Goal: Task Accomplishment & Management: Manage account settings

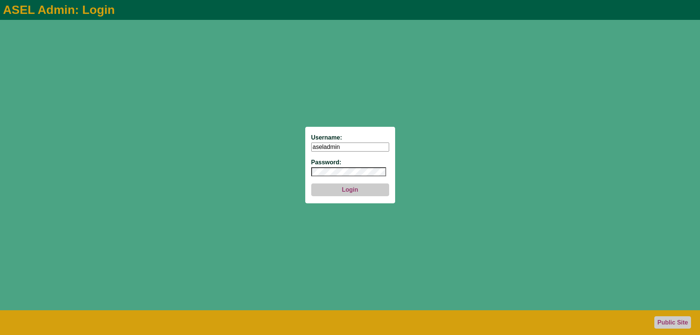
click at [341, 185] on button "Login" at bounding box center [350, 189] width 78 height 13
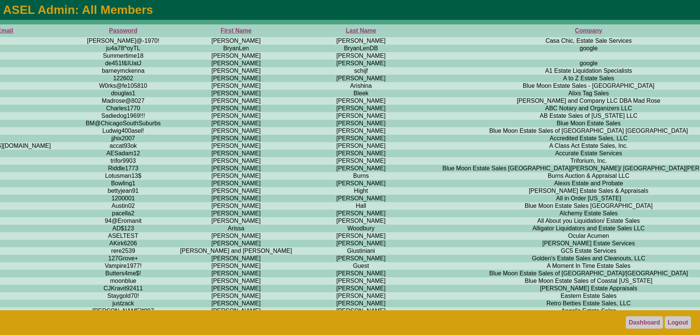
scroll to position [0, 409]
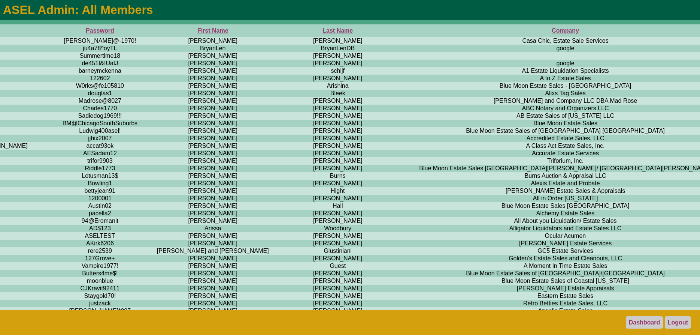
click at [396, 26] on th "Company" at bounding box center [565, 30] width 338 height 13
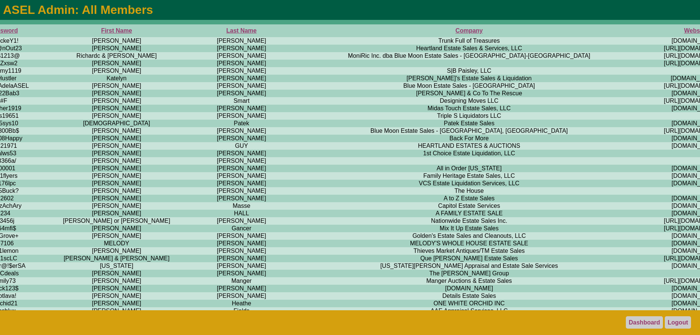
scroll to position [0, 507]
click at [299, 30] on th "Company" at bounding box center [468, 30] width 338 height 13
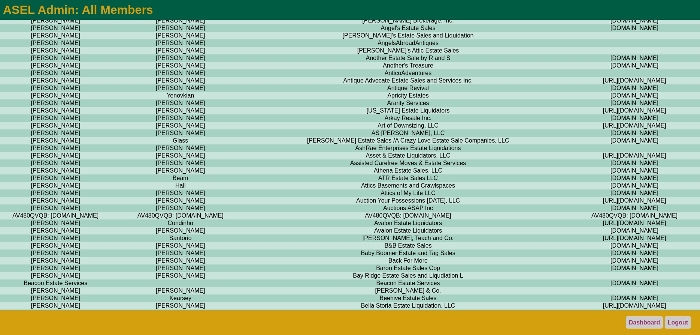
scroll to position [611, 567]
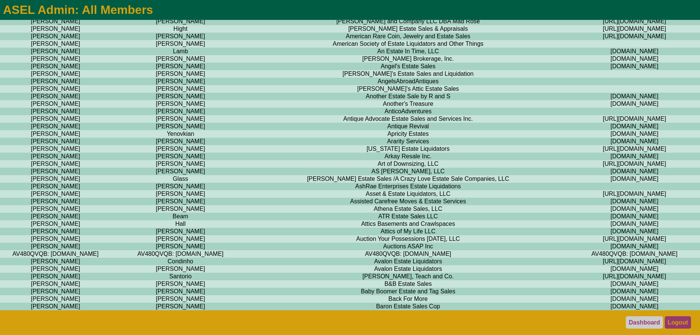
click at [682, 322] on link "Logout" at bounding box center [678, 322] width 26 height 12
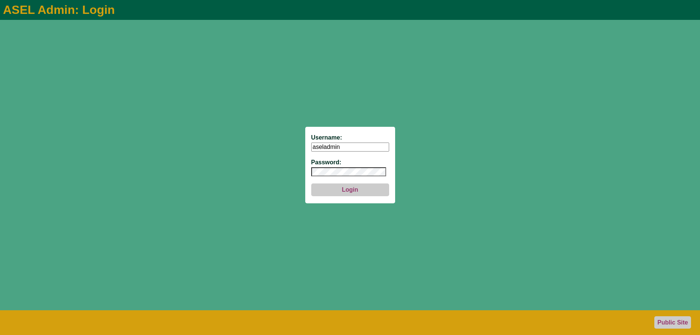
type input "aseladmin"
click at [344, 188] on button "Login" at bounding box center [350, 189] width 78 height 13
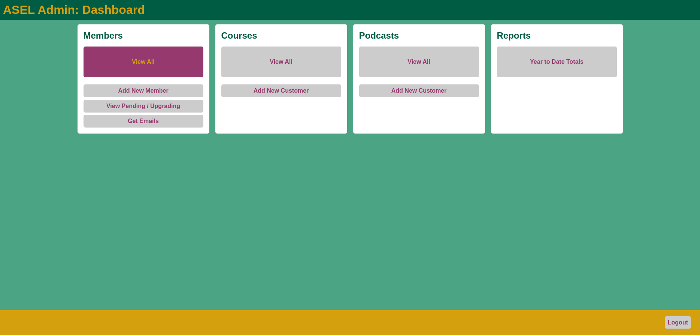
click at [148, 54] on link "View All" at bounding box center [144, 61] width 120 height 31
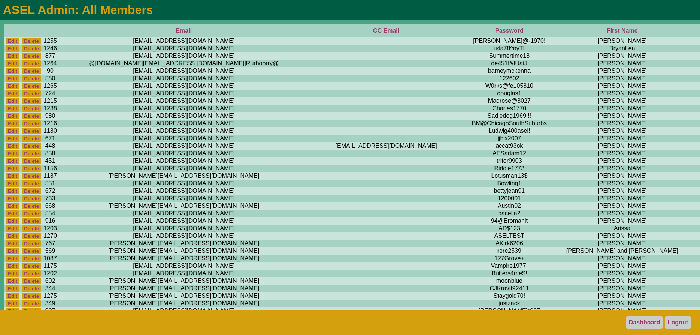
click at [556, 30] on th "First Name" at bounding box center [622, 30] width 133 height 13
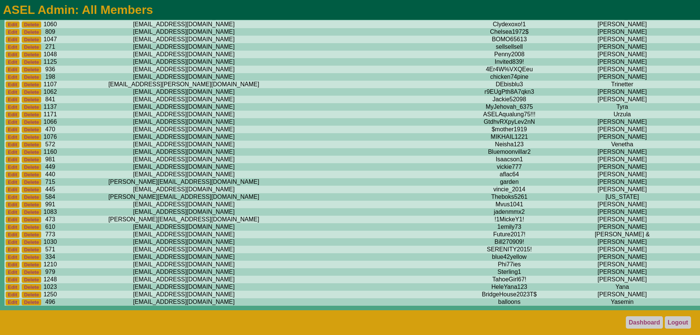
scroll to position [6323, 0]
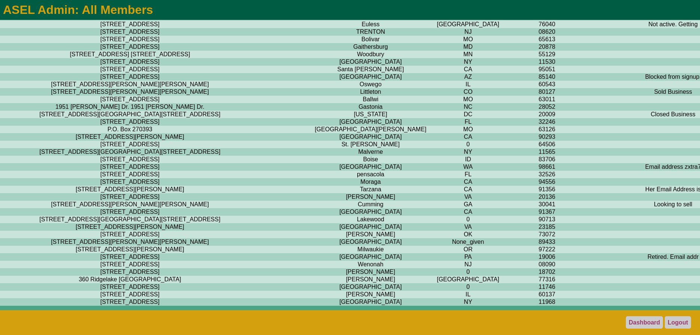
scroll to position [6323, 1469]
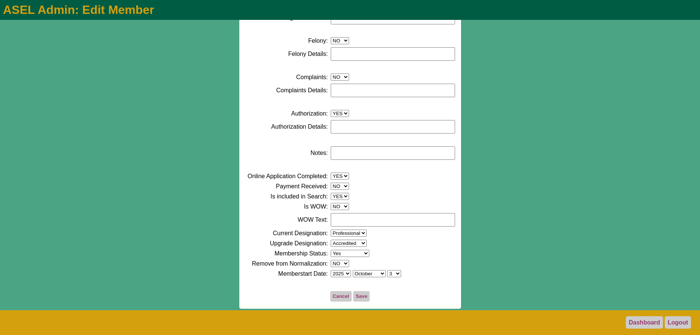
scroll to position [375, 0]
click at [331, 193] on select "NO YES" at bounding box center [340, 196] width 18 height 7
select select "0"
click option "NO" at bounding box center [0, 0] width 0 height 0
click at [346, 213] on textarea "WOW Text:" at bounding box center [393, 219] width 124 height 13
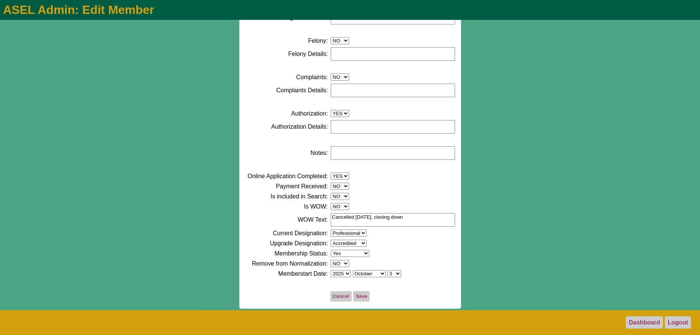
drag, startPoint x: 394, startPoint y: 208, endPoint x: 389, endPoint y: 208, distance: 5.3
click at [389, 213] on textarea "Cancelled 10/6/25, clsoing down" at bounding box center [393, 219] width 124 height 13
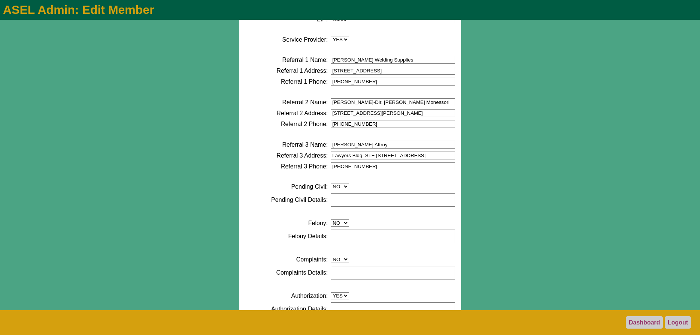
scroll to position [0, 0]
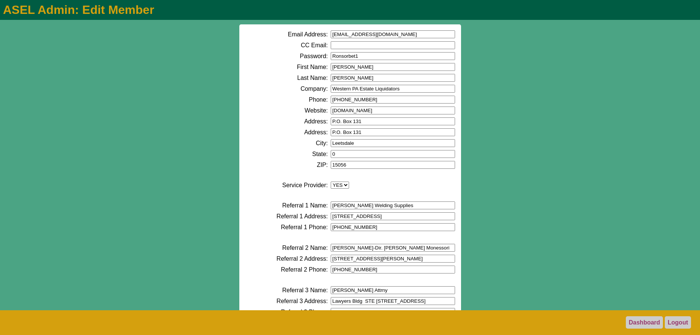
type textarea "Cancelled 10/6/25, closing down"
drag, startPoint x: 381, startPoint y: 34, endPoint x: 331, endPoint y: 36, distance: 50.2
click at [331, 36] on input "yankooo1@aol.com" at bounding box center [393, 34] width 124 height 8
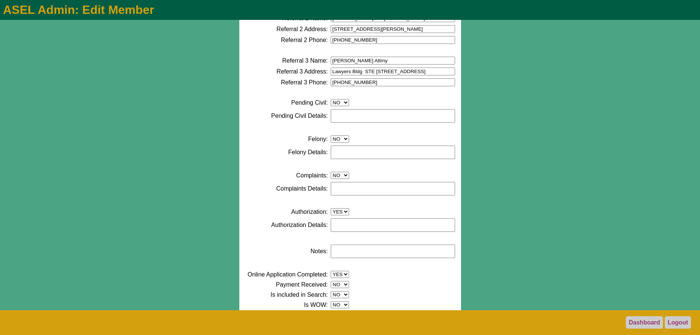
scroll to position [375, 0]
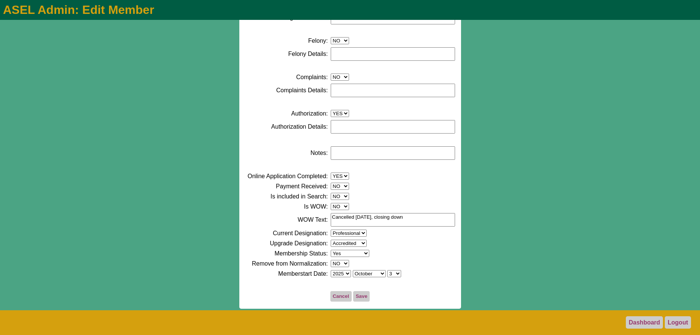
type input "catchall@aselonline.net"
click at [331, 249] on select "Yes No EXPIRED EXPIRING PENDING UPGRADING" at bounding box center [350, 252] width 39 height 7
select select "NO"
click option "No" at bounding box center [0, 0] width 0 height 0
click at [360, 296] on button "Save" at bounding box center [361, 296] width 16 height 10
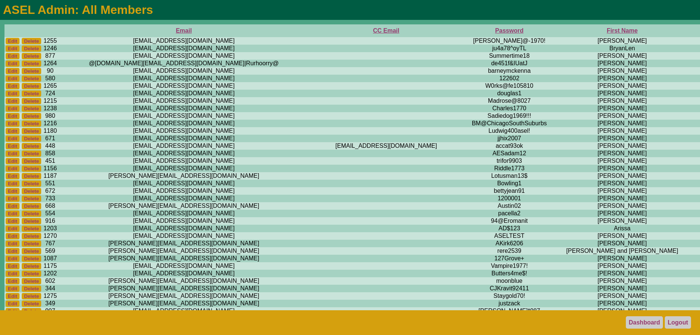
click at [556, 31] on th "First Name" at bounding box center [622, 30] width 133 height 13
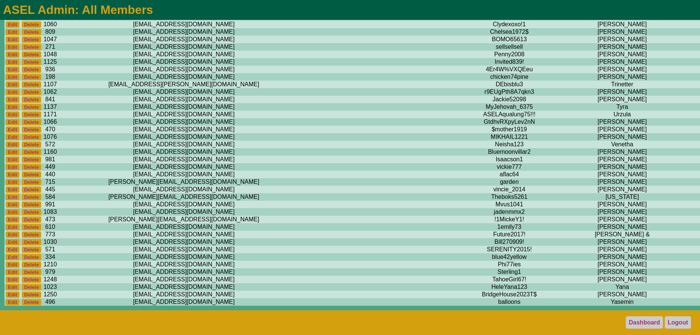
scroll to position [6333, 0]
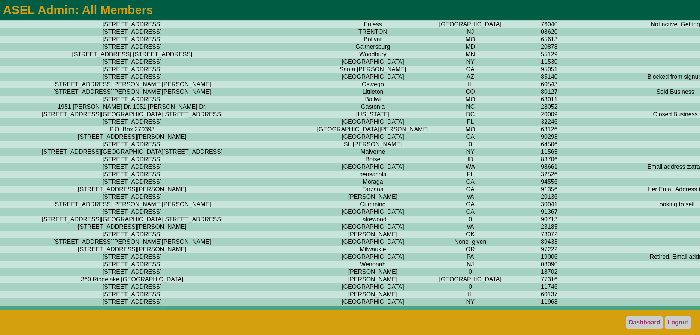
scroll to position [6333, 1469]
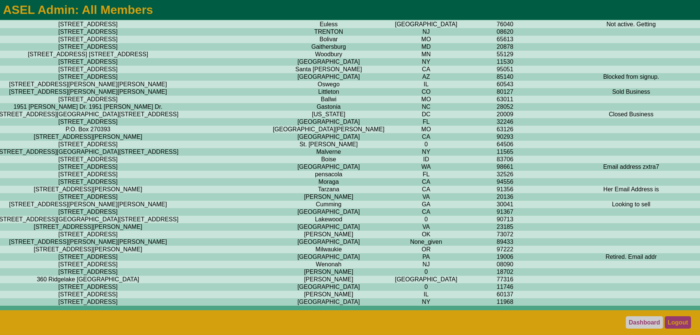
click at [680, 322] on link "Logout" at bounding box center [678, 322] width 26 height 12
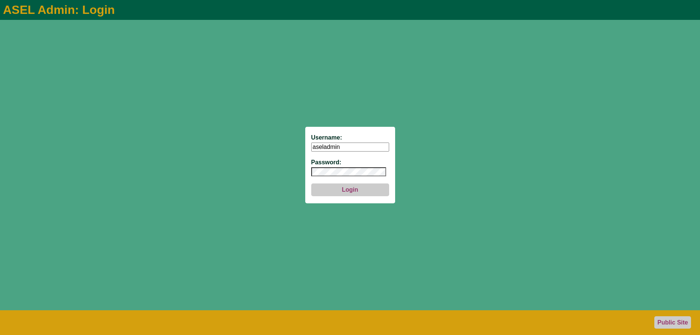
type input "aseladmin"
